Goal: Task Accomplishment & Management: Use online tool/utility

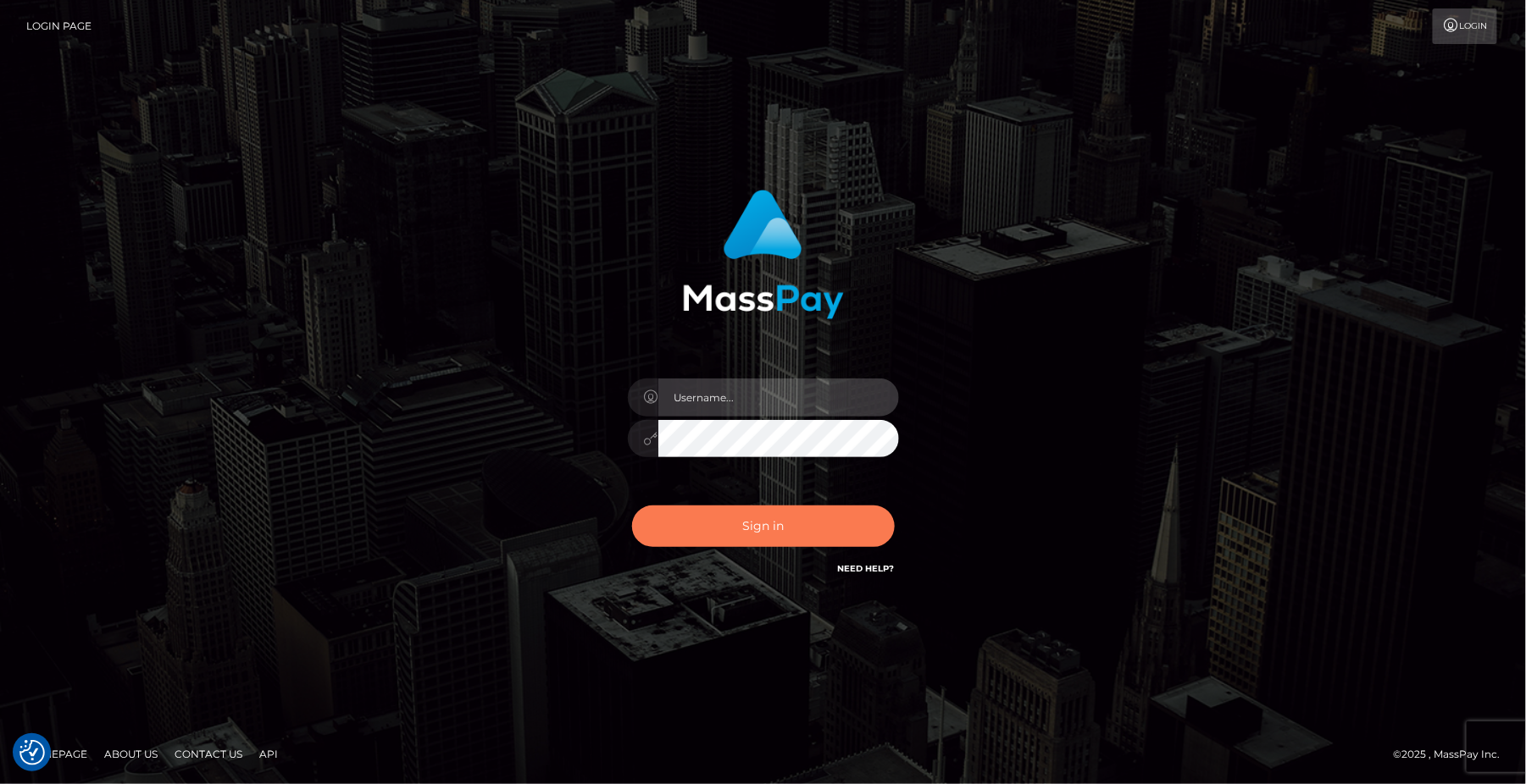
type input "Jeane.B2"
click at [823, 525] on button "Sign in" at bounding box center [763, 527] width 262 height 42
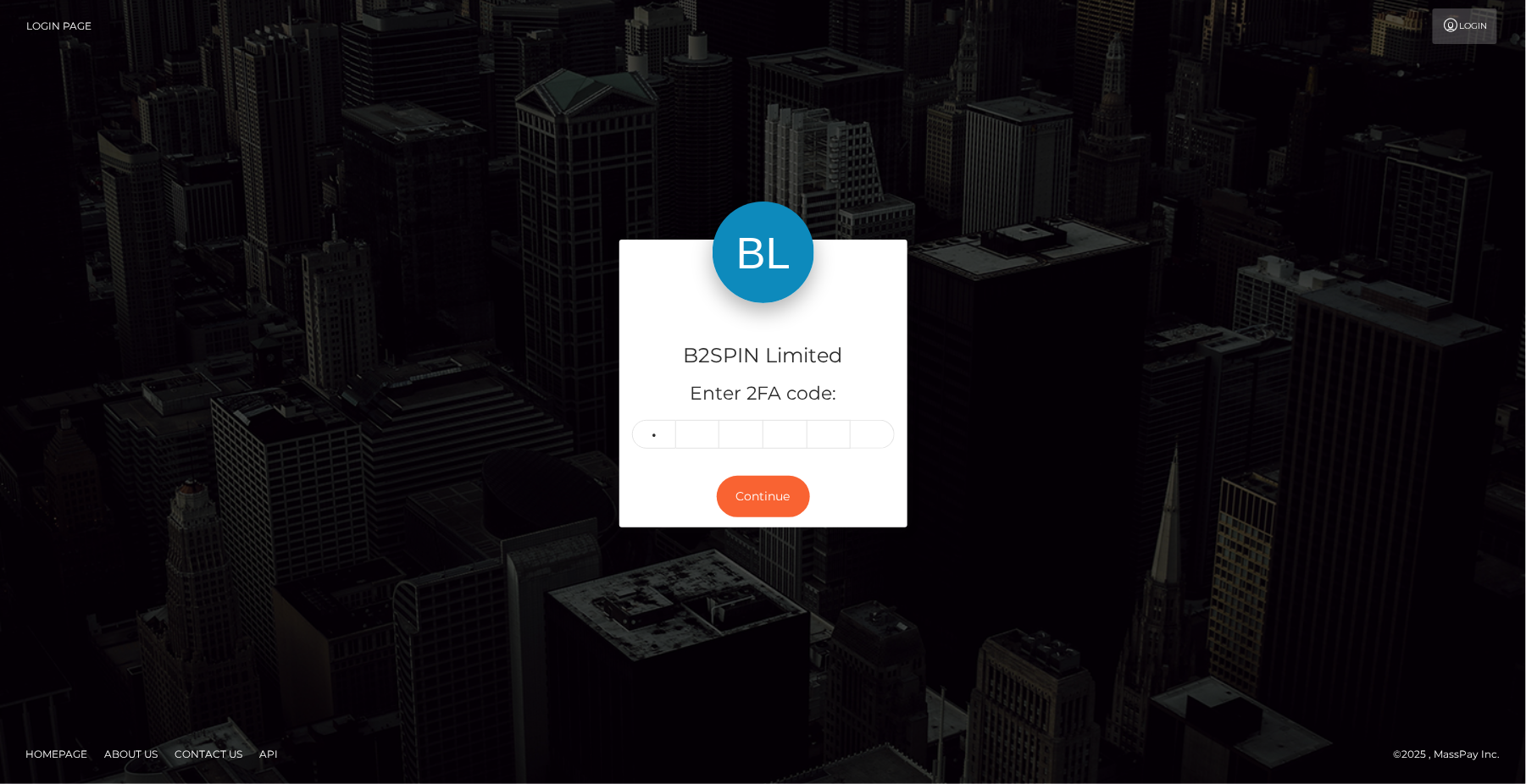
type input "8"
type input "5"
type input "0"
type input "5"
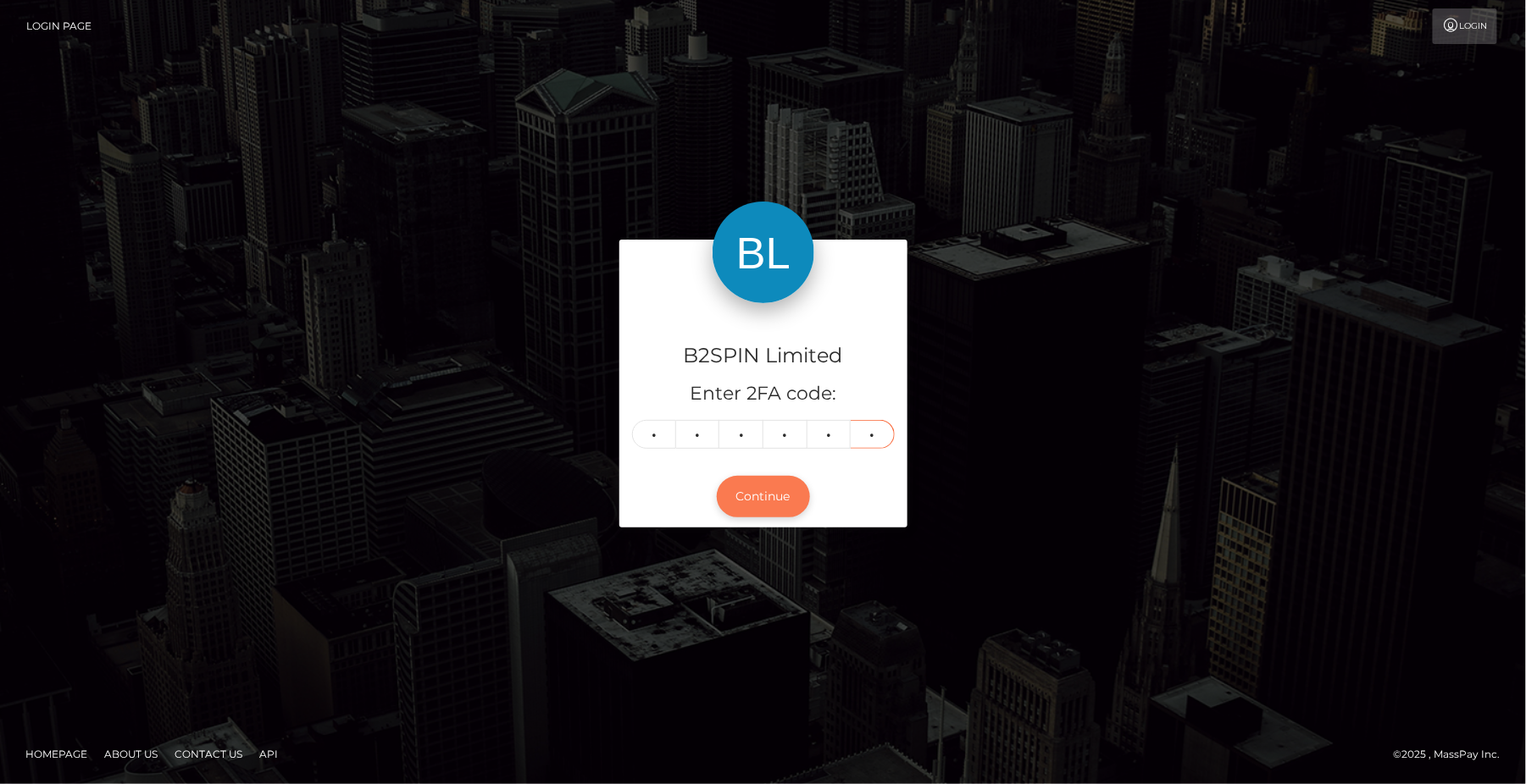
type input "3"
click at [749, 483] on button "Continue" at bounding box center [763, 497] width 93 height 42
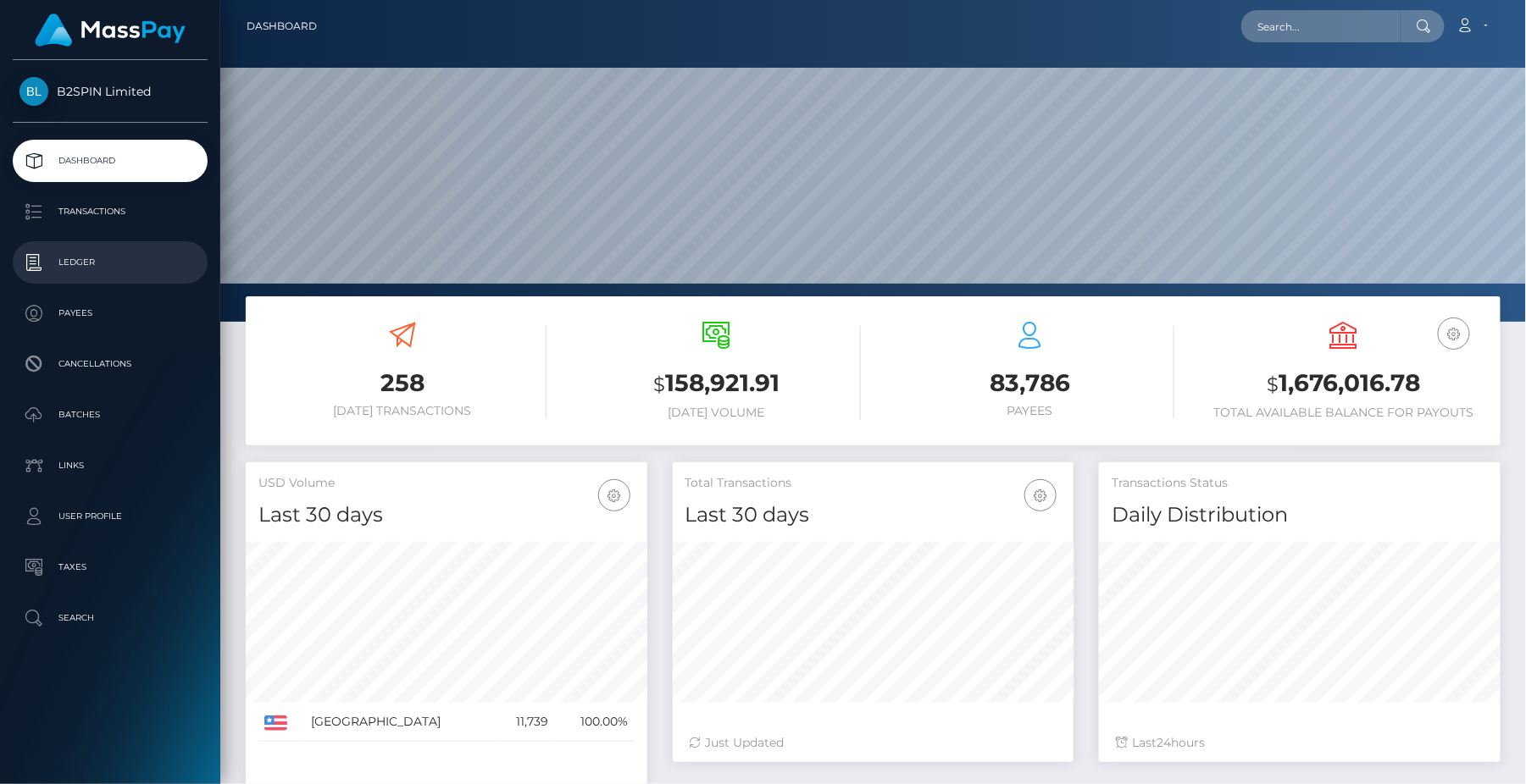
scroll to position [301, 401]
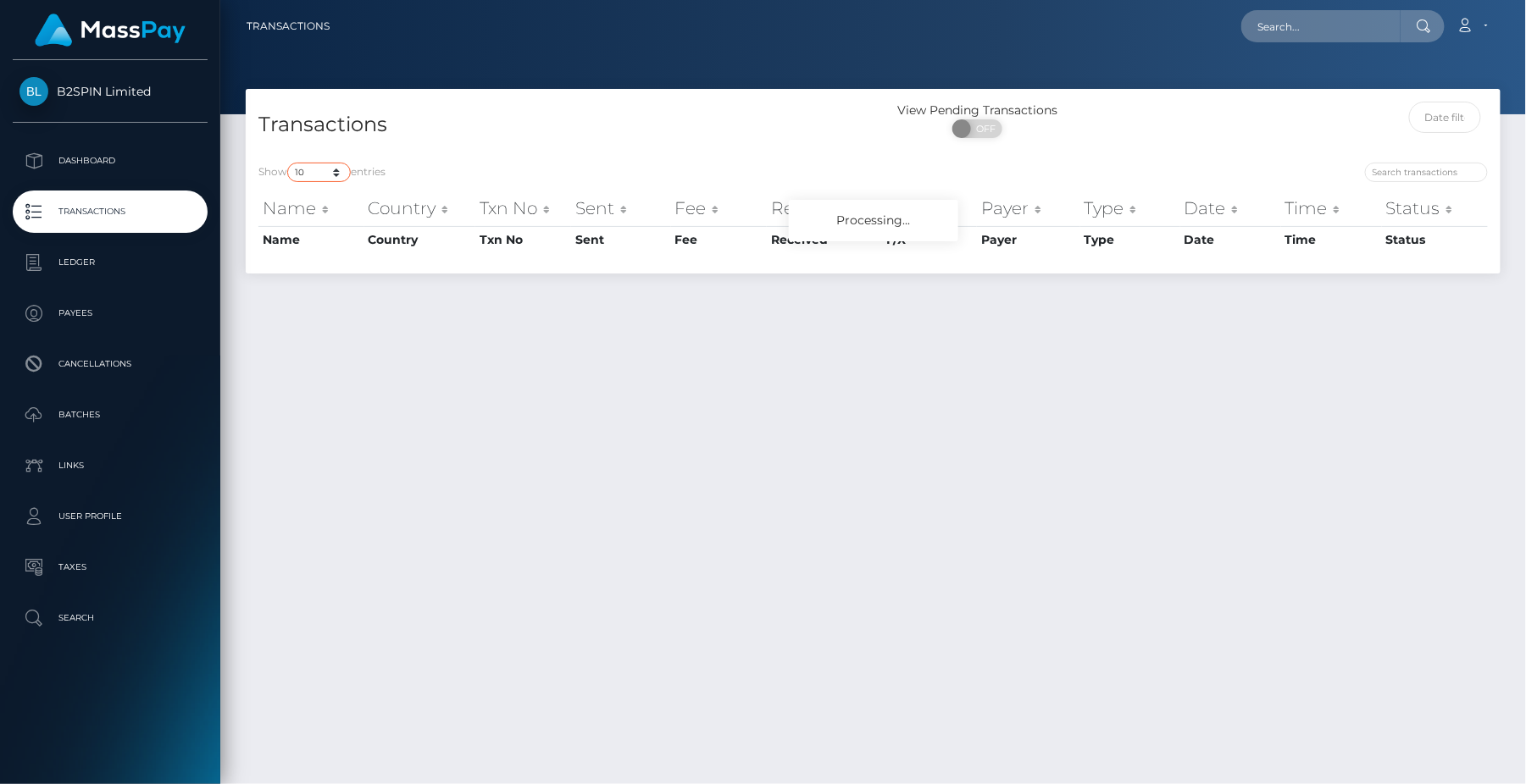
click at [304, 173] on select "10 25 50 100 250 500 1,000 3,500" at bounding box center [319, 172] width 63 height 20
select select "3500"
click at [289, 162] on select "10 25 50 100 250 500 1,000 3,500" at bounding box center [319, 172] width 63 height 20
click at [1448, 126] on input "text" at bounding box center [1445, 118] width 72 height 32
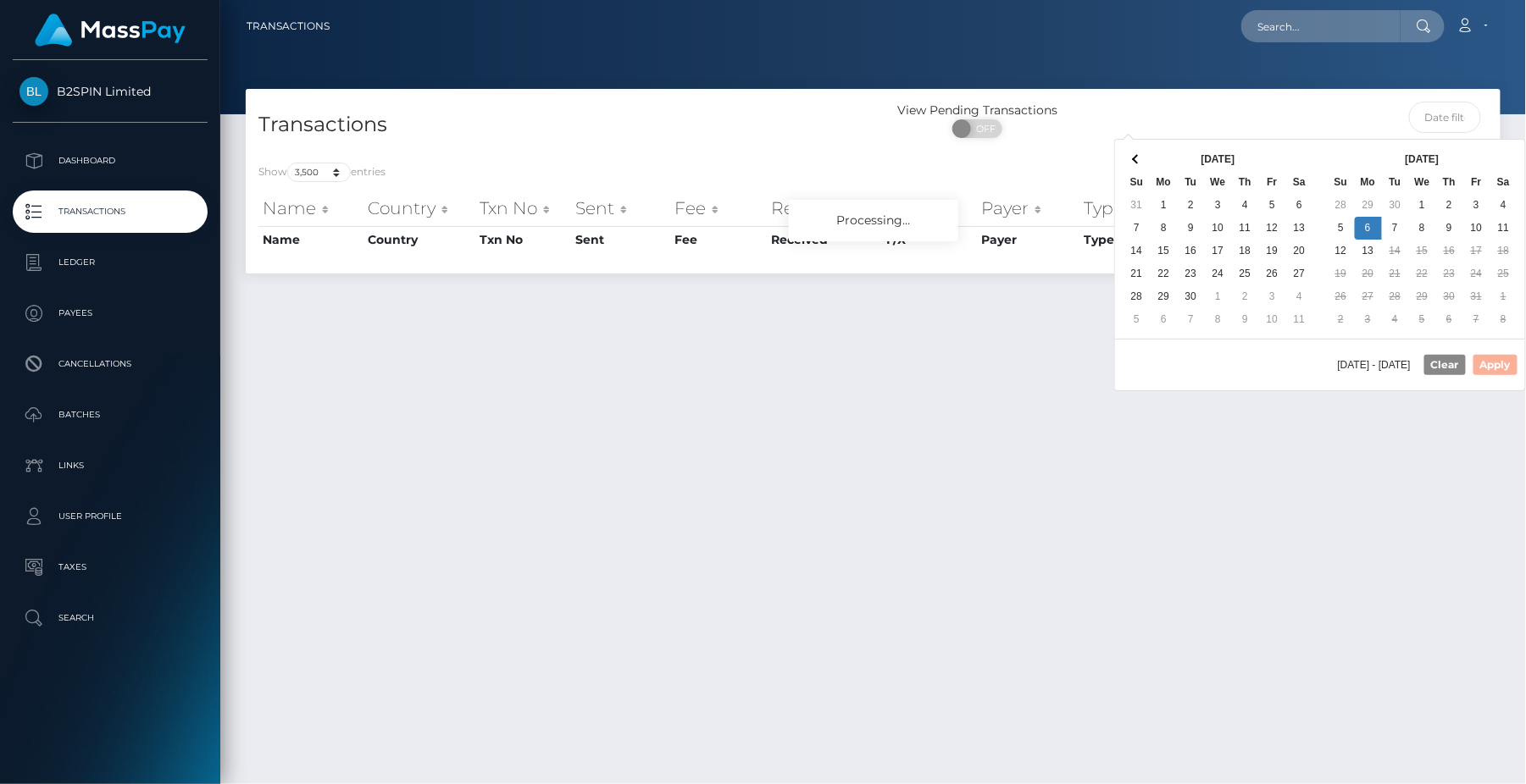
drag, startPoint x: 1365, startPoint y: 232, endPoint x: 1367, endPoint y: 263, distance: 31.1
click at [1508, 369] on button "Apply" at bounding box center [1495, 364] width 44 height 21
type input "[DATE] - [DATE]"
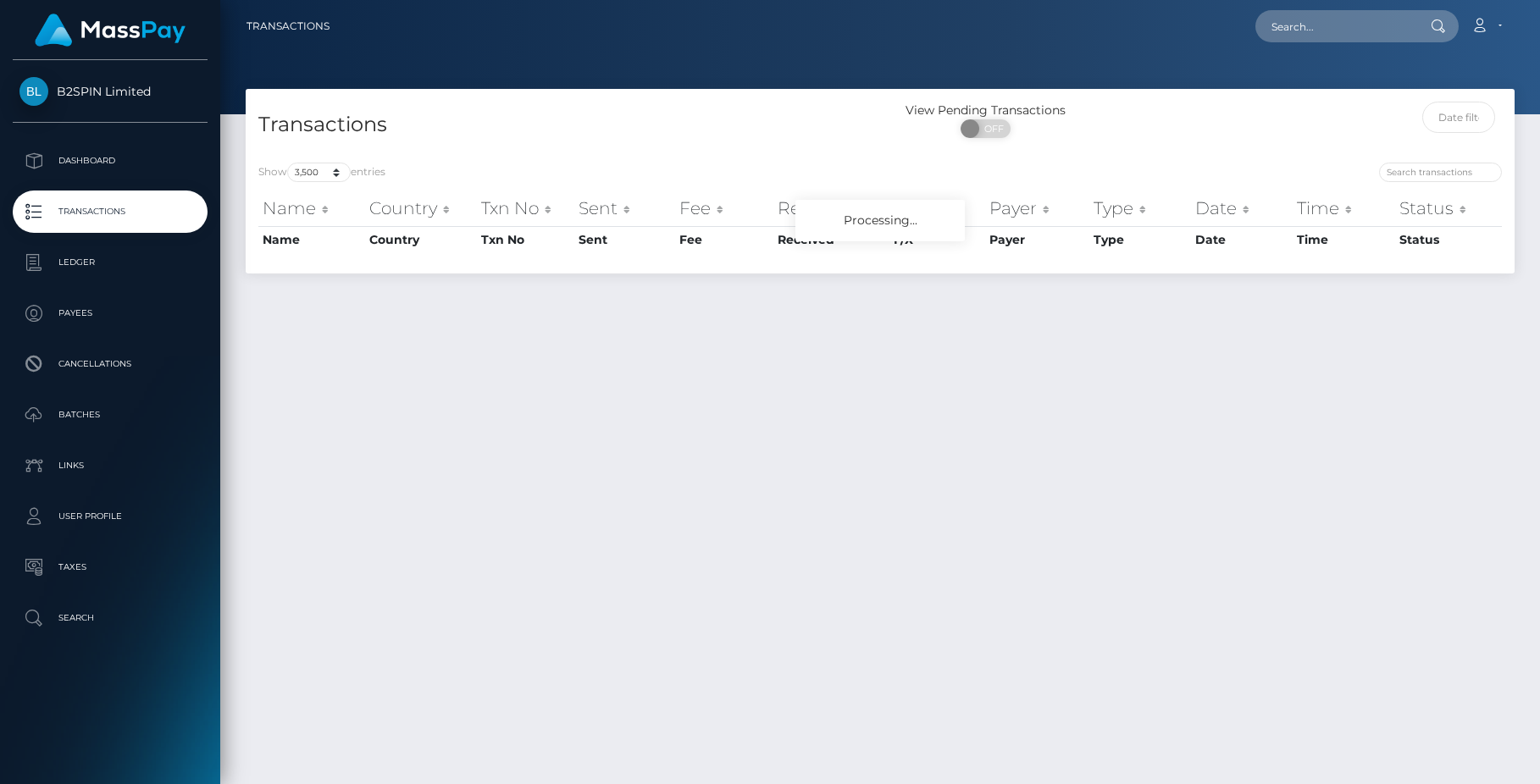
select select "3500"
click at [164, 213] on p "Transactions" at bounding box center [110, 212] width 181 height 26
select select "3500"
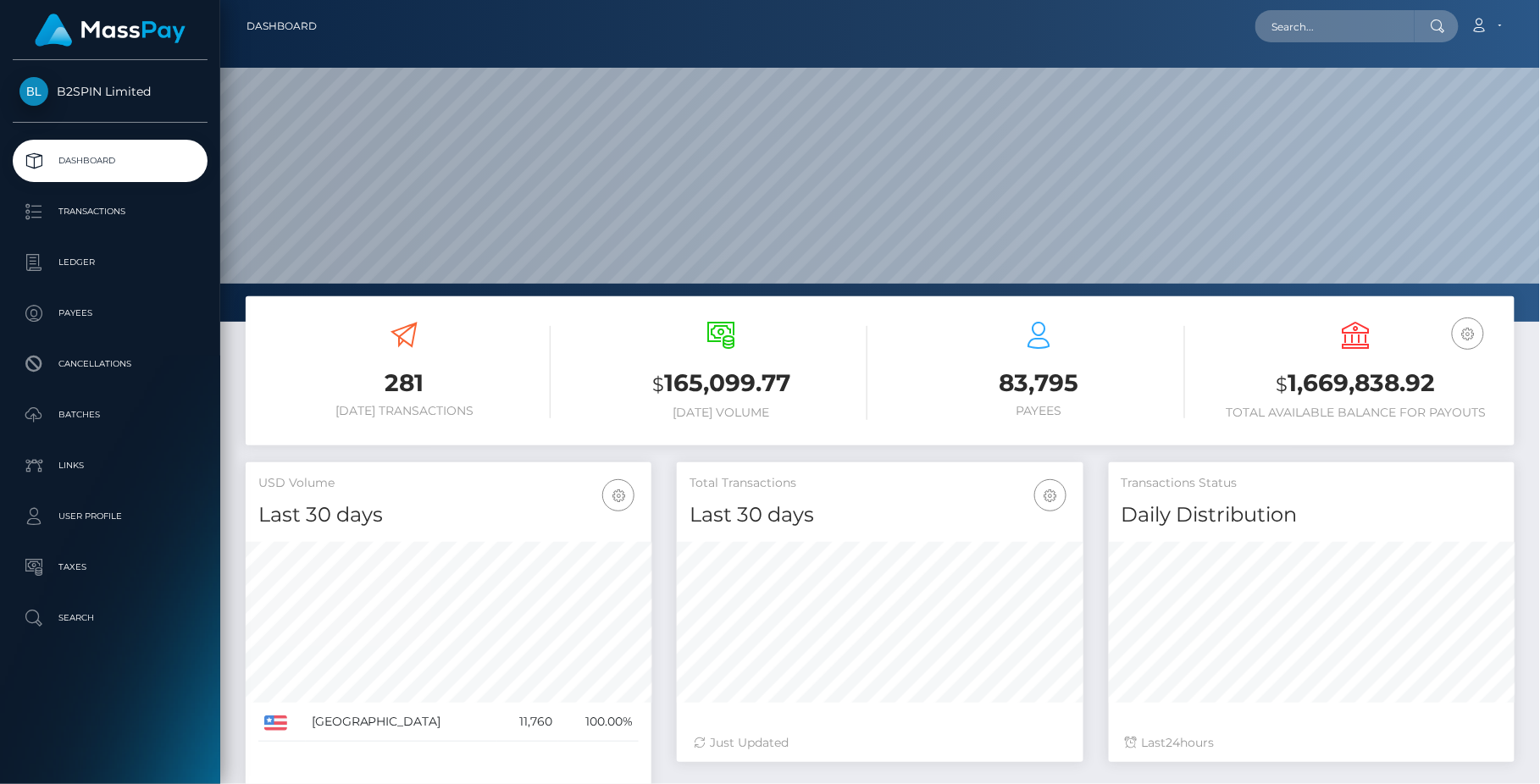
scroll to position [301, 405]
click at [87, 217] on p "Transactions" at bounding box center [110, 212] width 181 height 26
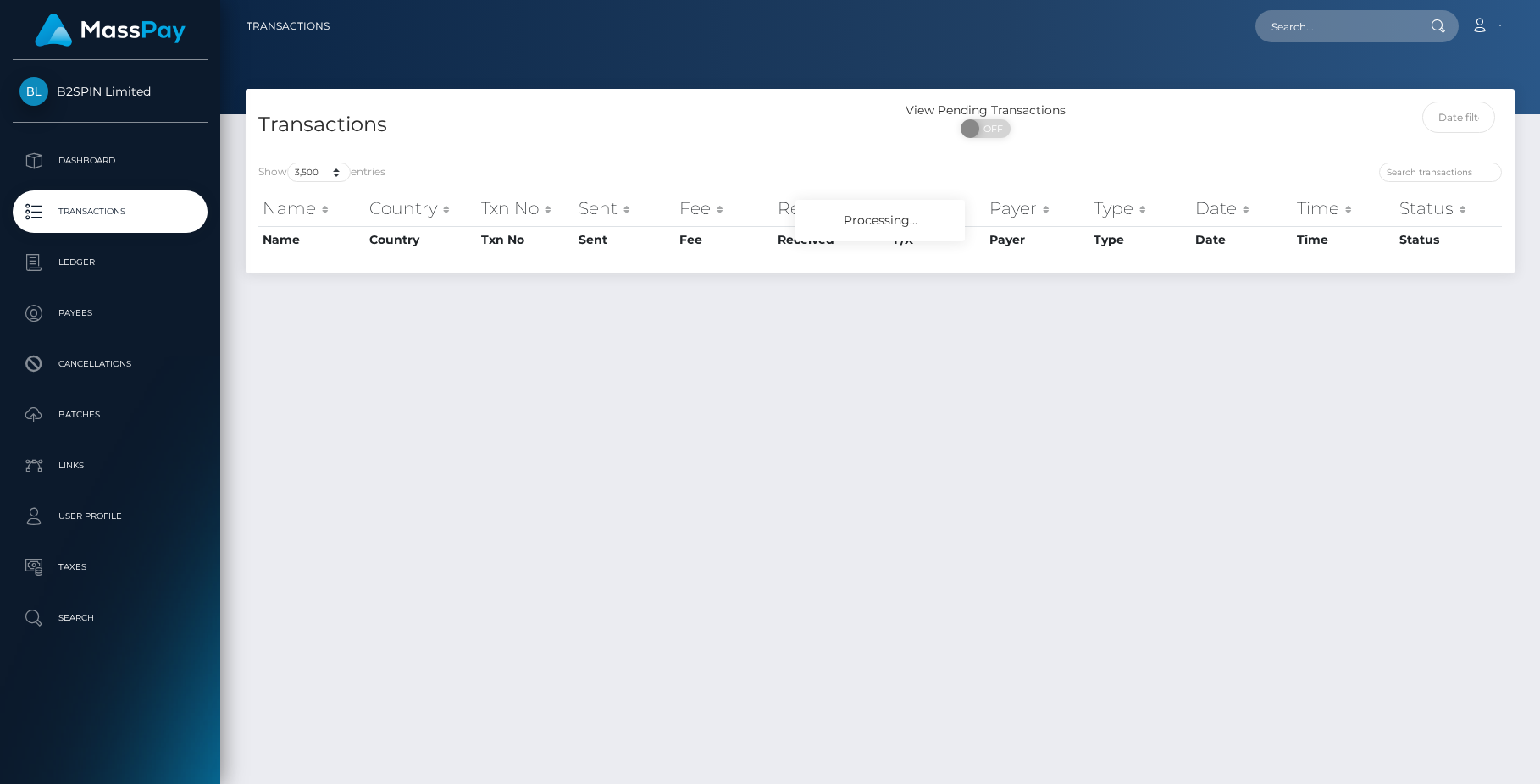
select select "3500"
click at [264, 413] on div "Transactions View Pending Transactions ON OFF Show 10 25 50 100 250 500 1,000 3…" at bounding box center [879, 429] width 1320 height 680
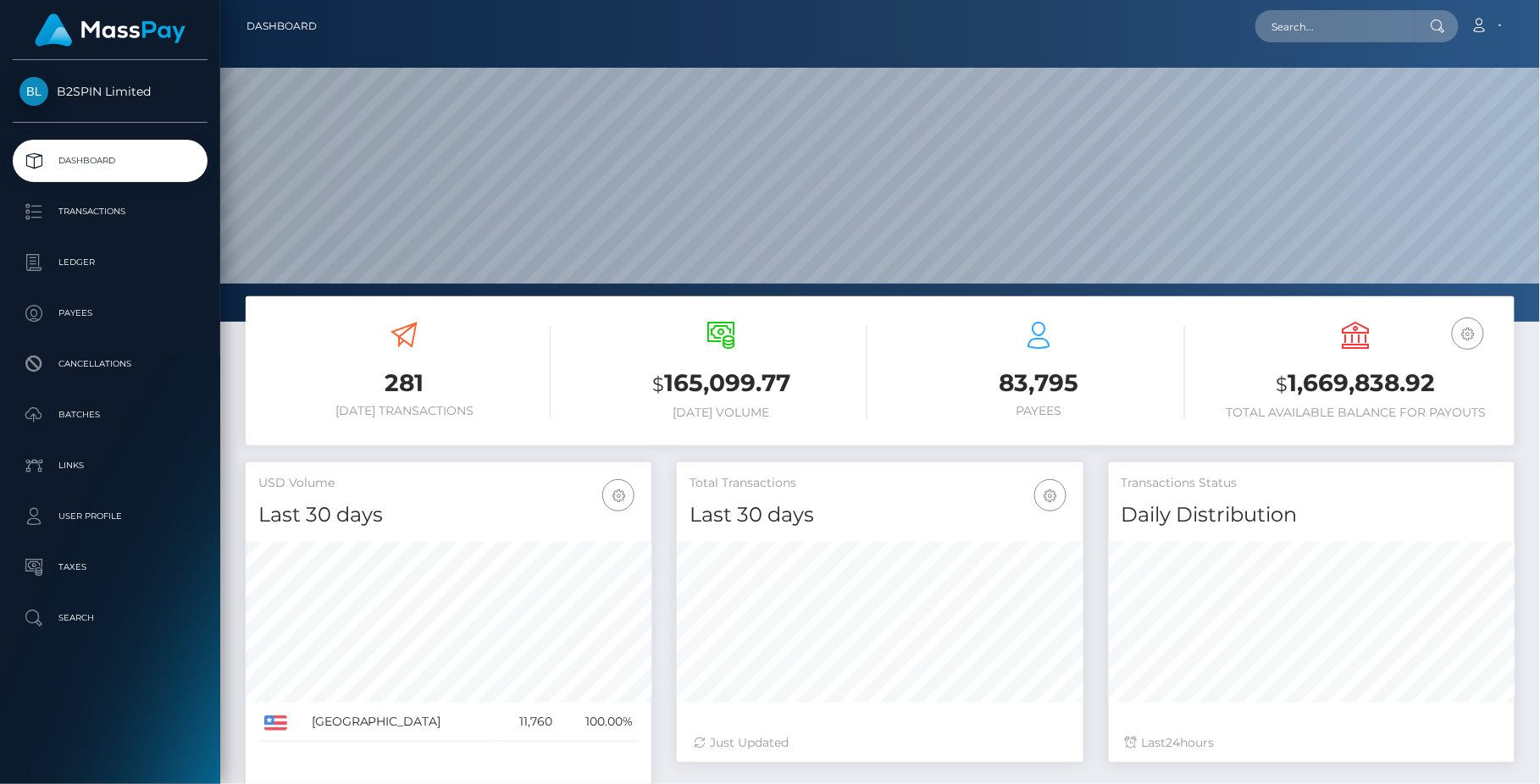
scroll to position [301, 405]
click at [78, 204] on p "Transactions" at bounding box center [110, 212] width 181 height 26
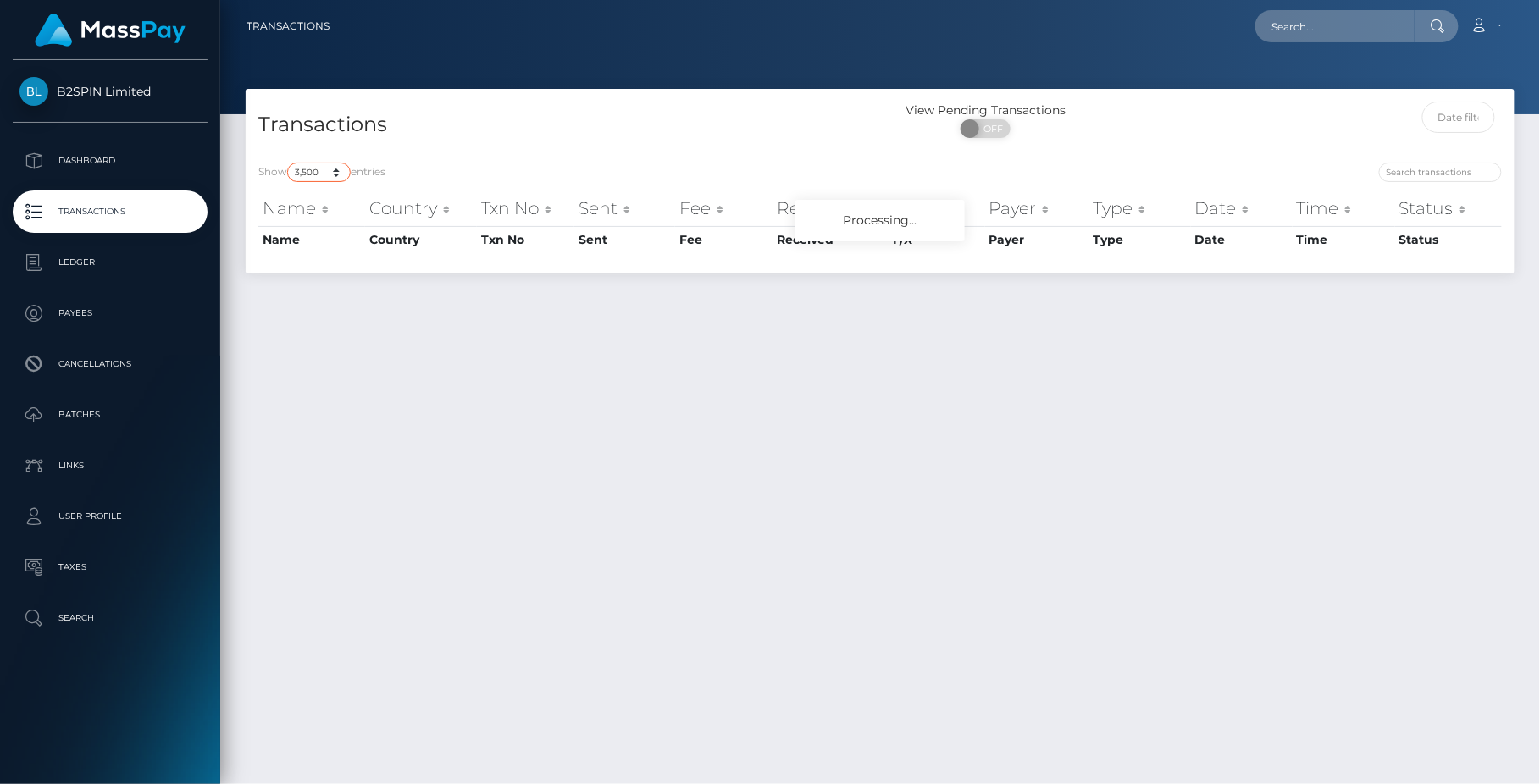
click at [341, 173] on select "10 25 50 100 250 500 1,000 3,500" at bounding box center [319, 172] width 63 height 20
click at [289, 162] on select "10 25 50 100 250 500 1,000 3,500" at bounding box center [319, 172] width 63 height 20
click at [327, 172] on select "10 25 50 100 250 500 1,000 3,500" at bounding box center [319, 172] width 63 height 20
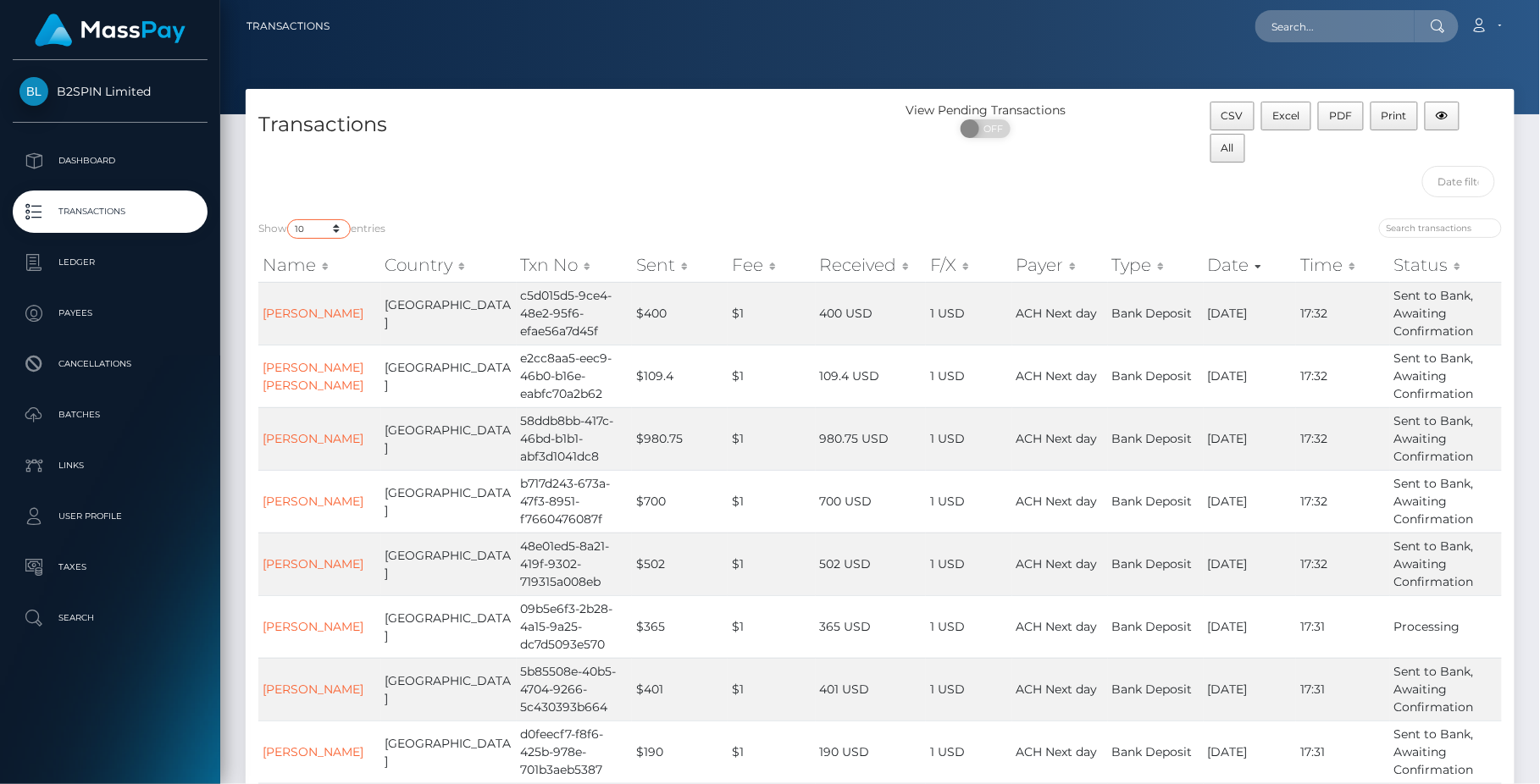
select select "3500"
click at [289, 220] on select "10 25 50 100 250 500 1,000 3,500" at bounding box center [319, 230] width 63 height 20
click at [1004, 189] on div "View Pending Transactions ON OFF" at bounding box center [1039, 153] width 318 height 104
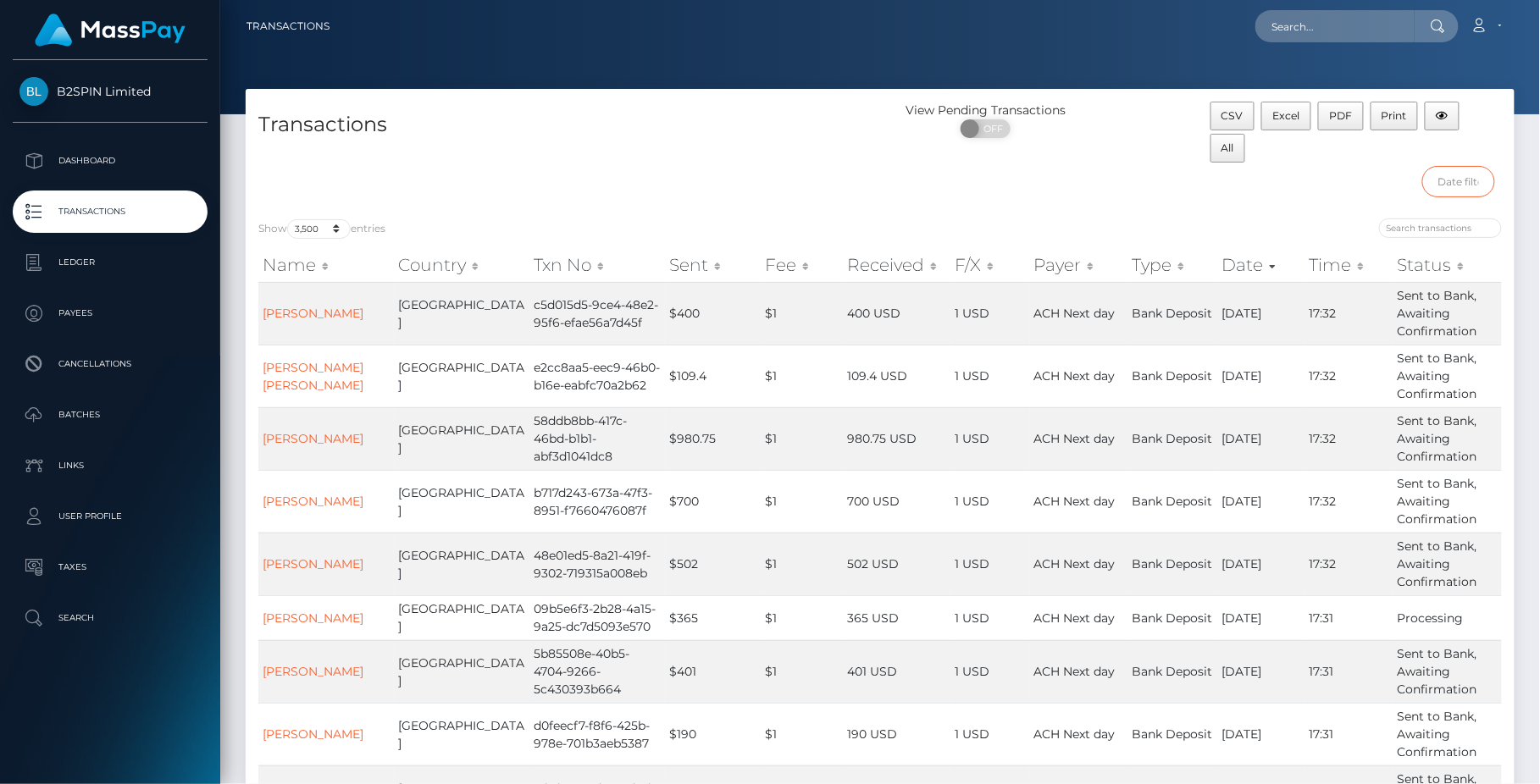
click at [1455, 182] on input "text" at bounding box center [1459, 182] width 73 height 32
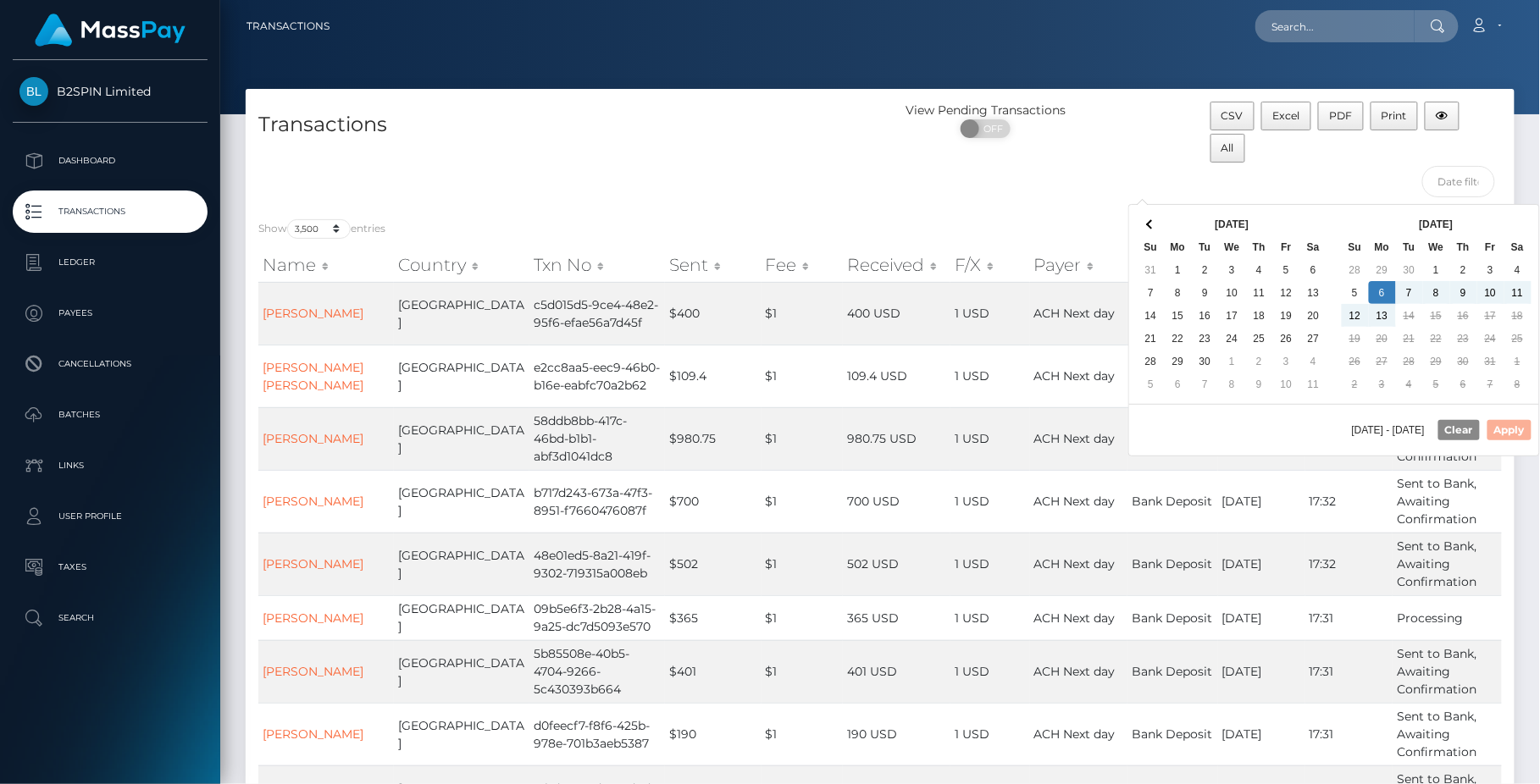
click at [742, 128] on h4 "Transactions" at bounding box center [563, 125] width 609 height 30
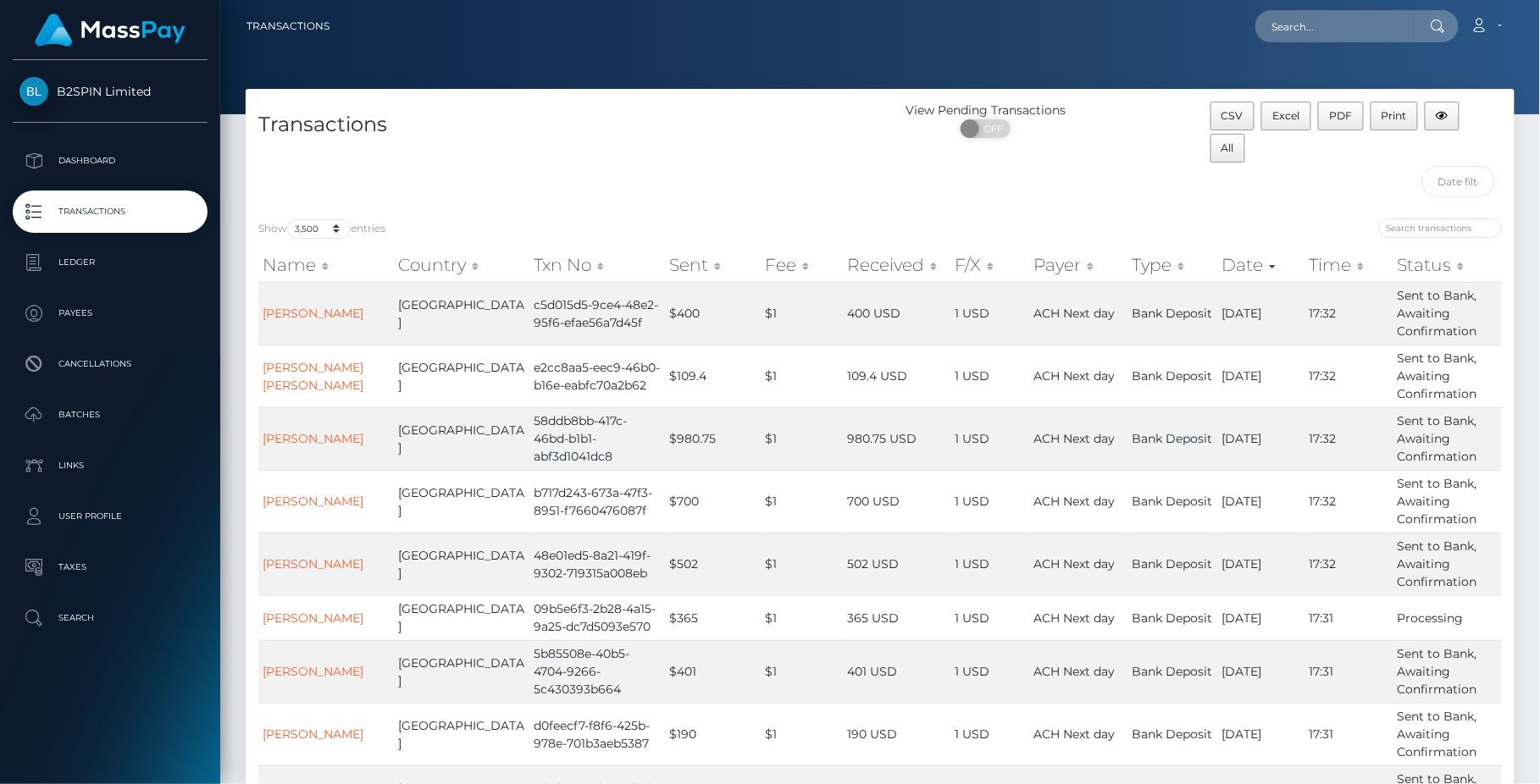
click at [686, 157] on div "Transactions" at bounding box center [563, 153] width 635 height 104
click at [1474, 174] on input "text" at bounding box center [1459, 182] width 73 height 32
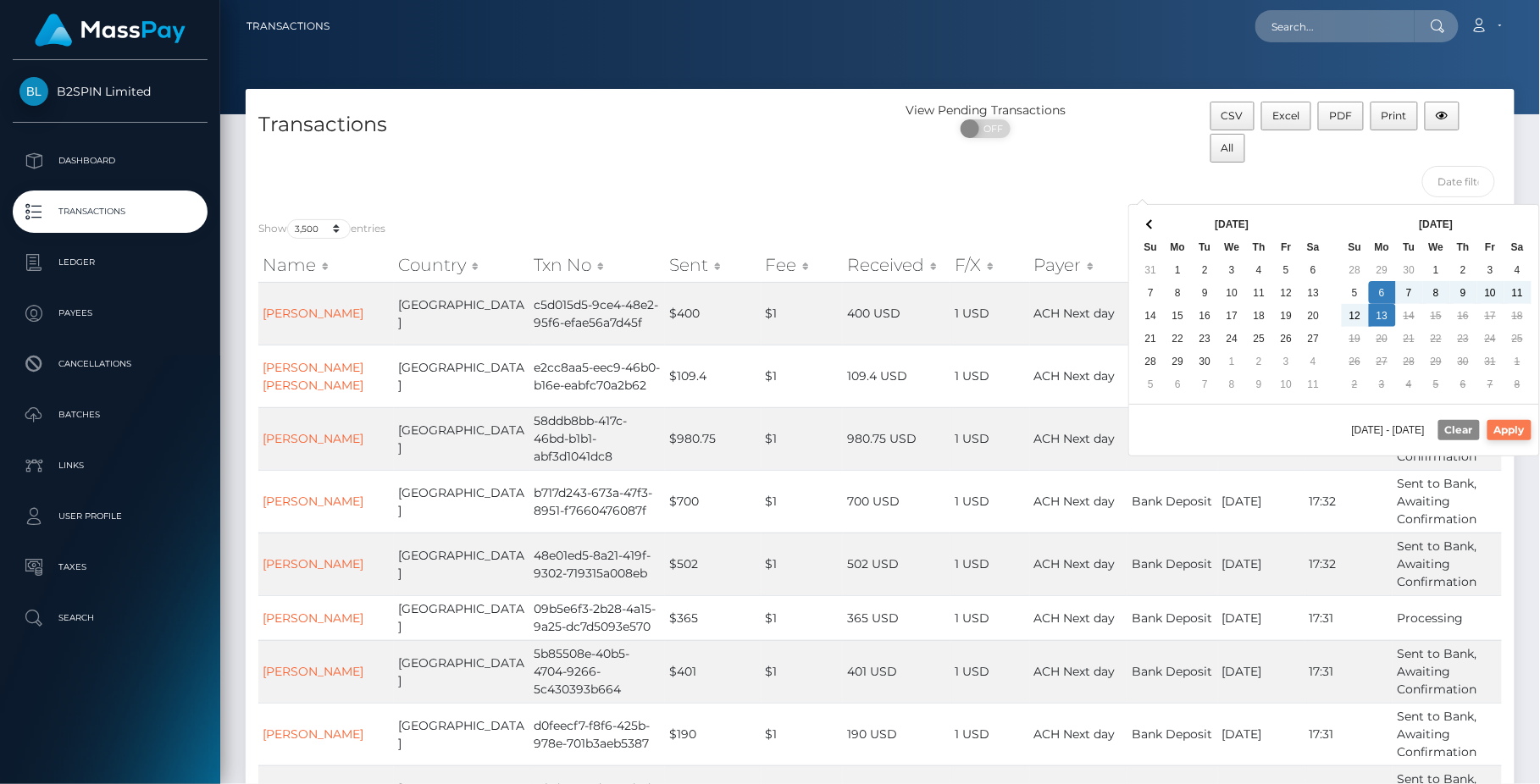
click at [1506, 426] on button "Apply" at bounding box center [1509, 430] width 44 height 21
type input "[DATE] - [DATE]"
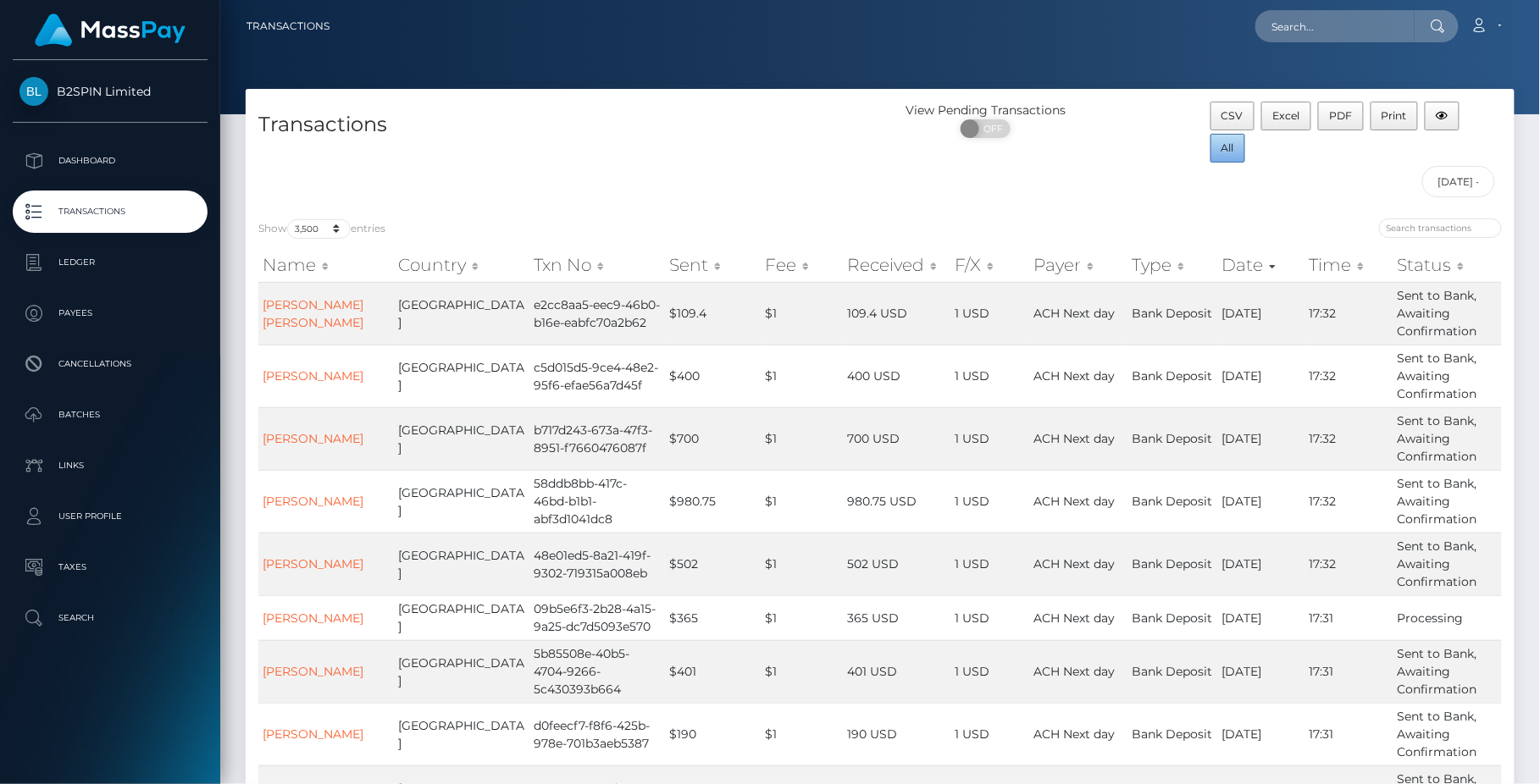
click at [1231, 149] on span "All" at bounding box center [1228, 147] width 13 height 13
